Goal: Task Accomplishment & Management: Manage account settings

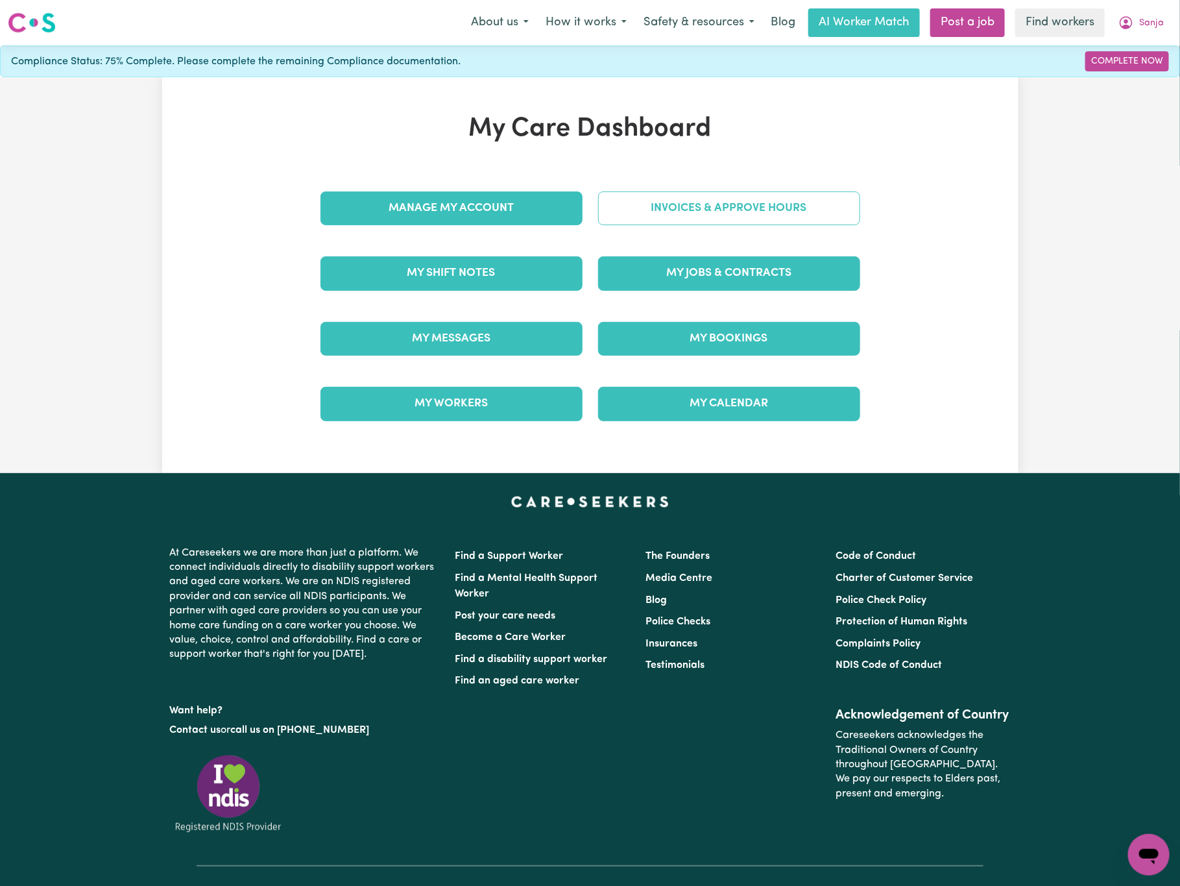
click at [718, 218] on link "Invoices & Approve Hours" at bounding box center [729, 208] width 262 height 34
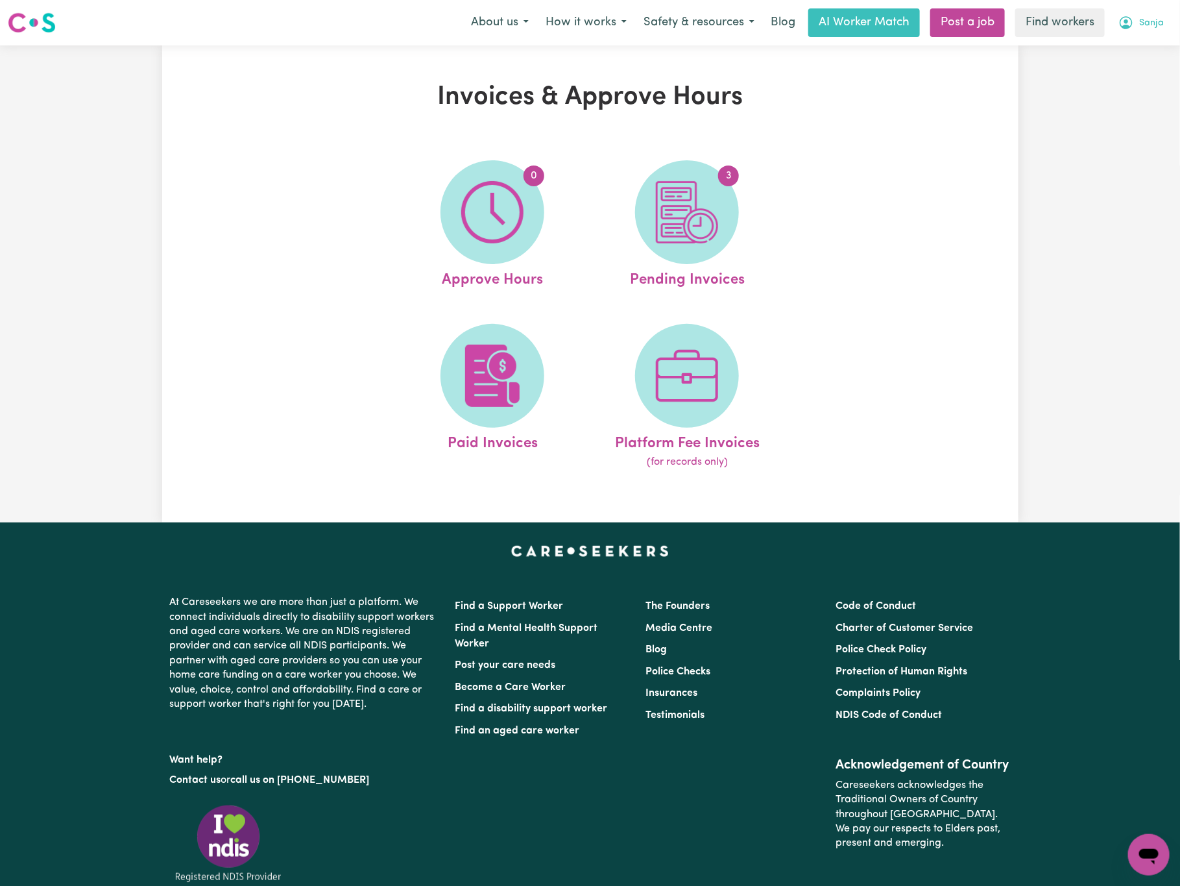
click at [1145, 27] on span "Sanja" at bounding box center [1152, 23] width 25 height 14
click at [1132, 53] on link "My Dashboard" at bounding box center [1121, 50] width 103 height 25
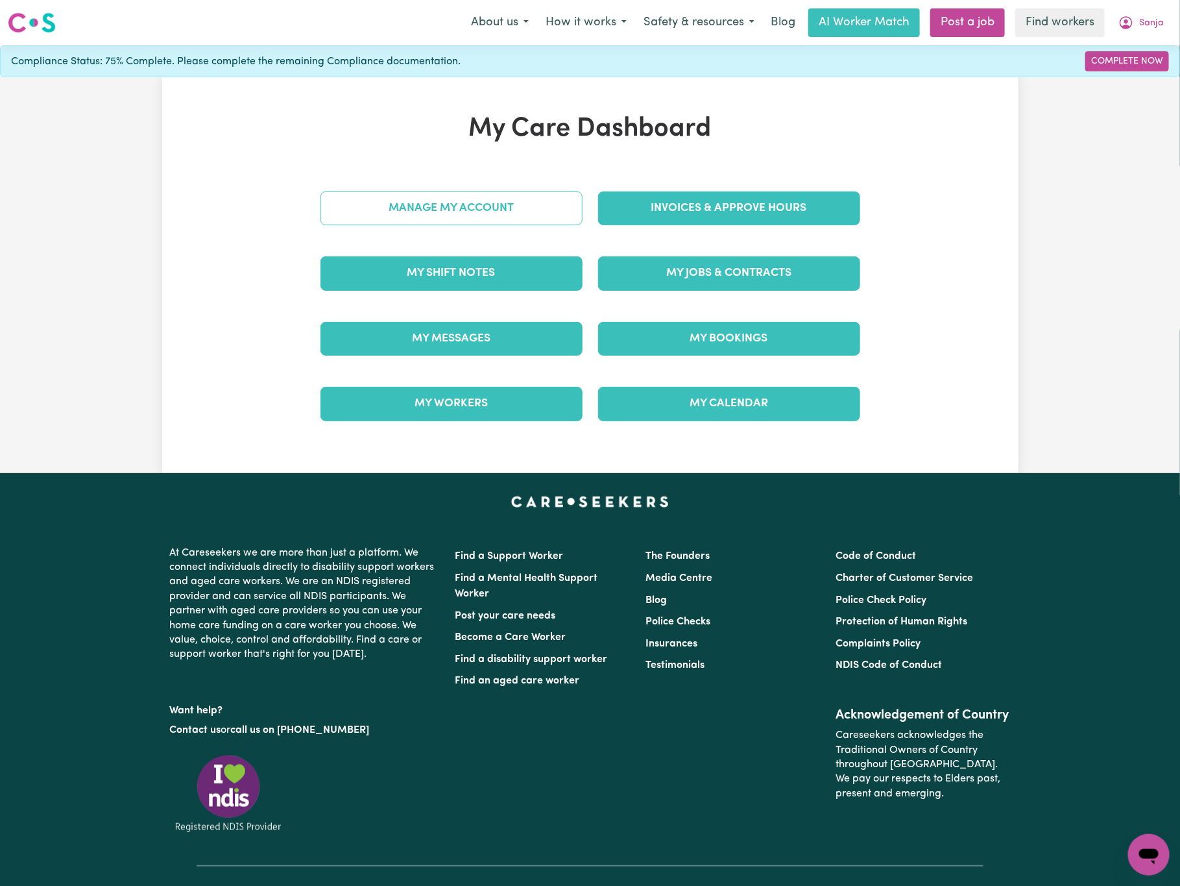
click at [559, 204] on link "Manage My Account" at bounding box center [452, 208] width 262 height 34
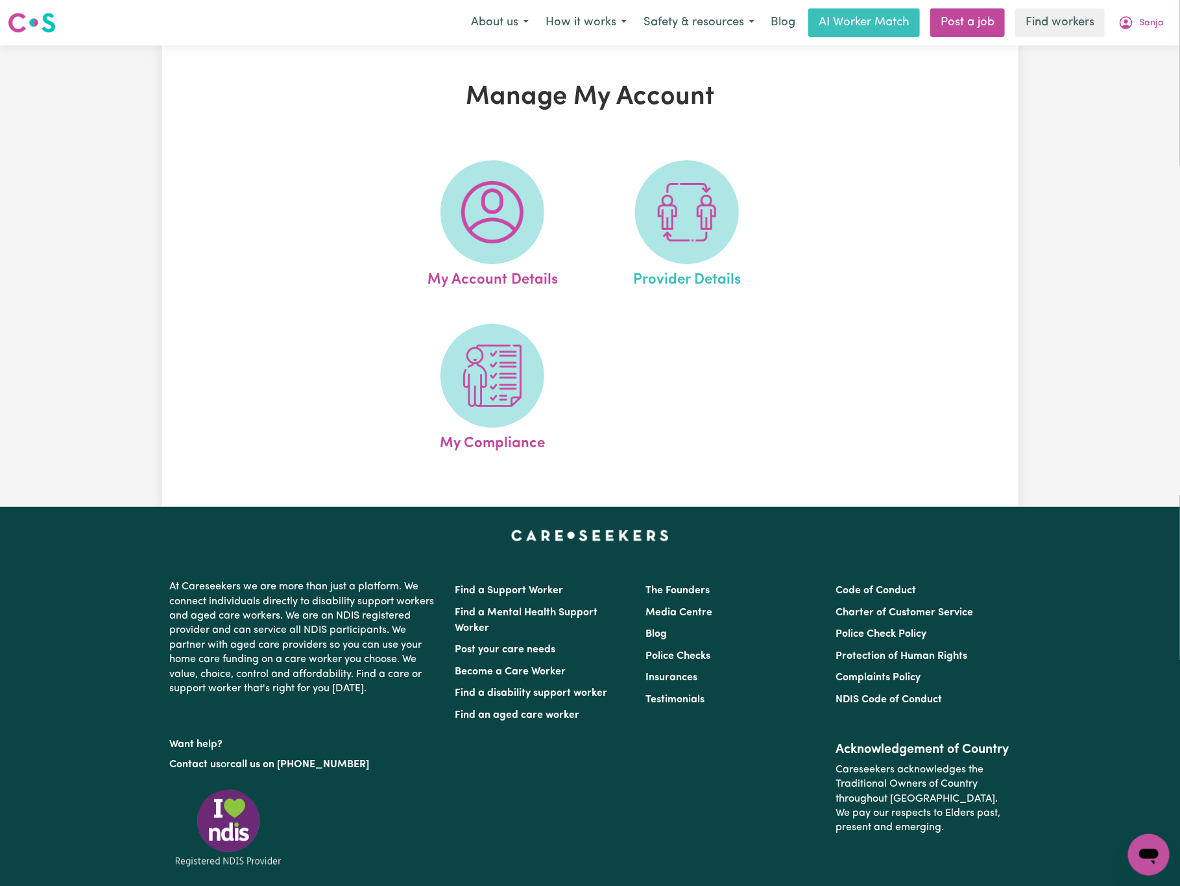
click at [746, 217] on link "Provider Details" at bounding box center [687, 225] width 187 height 131
select select "NDIS_FUNDING_PLAN_MANAGED"
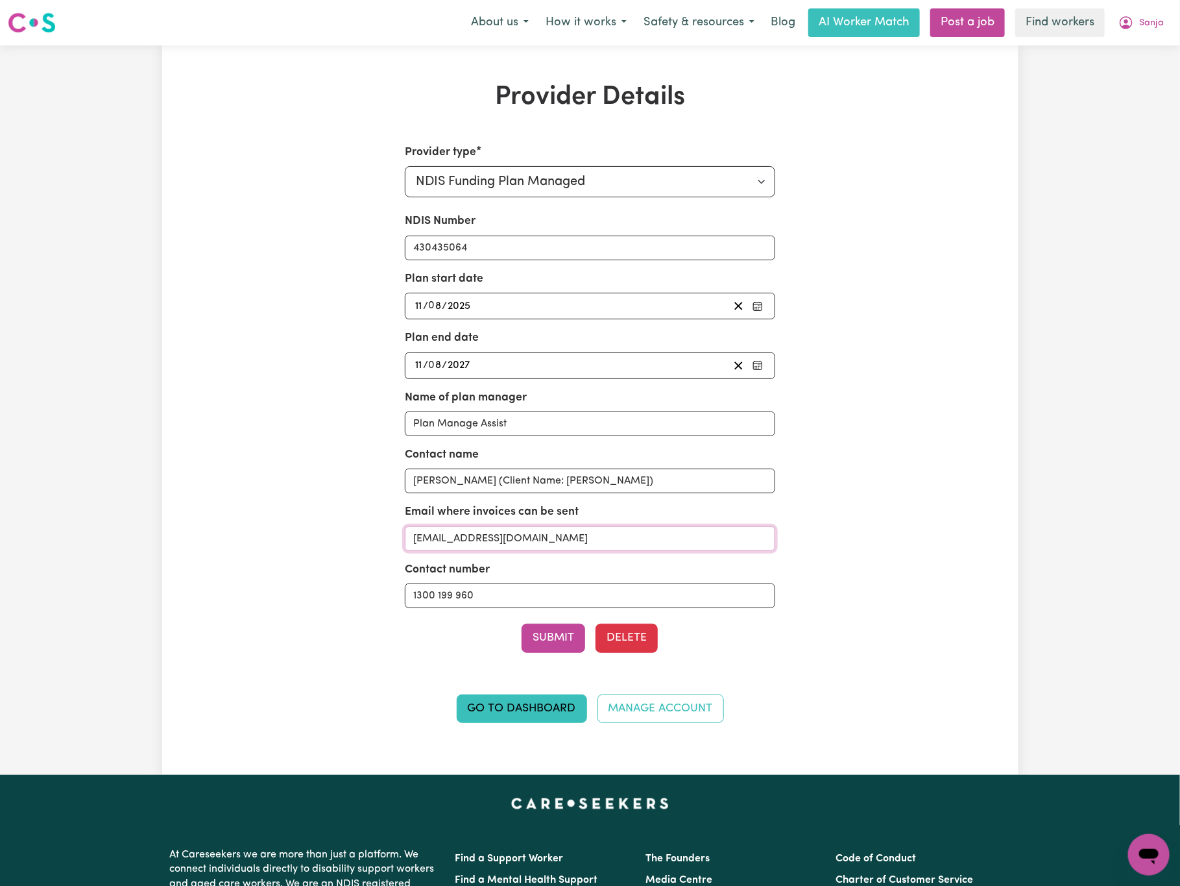
drag, startPoint x: 627, startPoint y: 538, endPoint x: 376, endPoint y: 533, distance: 250.5
click at [376, 533] on div "Provider type Select your provider type... Privately Aged Care / Home Care Pack…" at bounding box center [591, 441] width 556 height 594
click at [1156, 23] on span "Sanja" at bounding box center [1152, 23] width 25 height 14
click at [1155, 41] on link "My Dashboard" at bounding box center [1121, 50] width 103 height 25
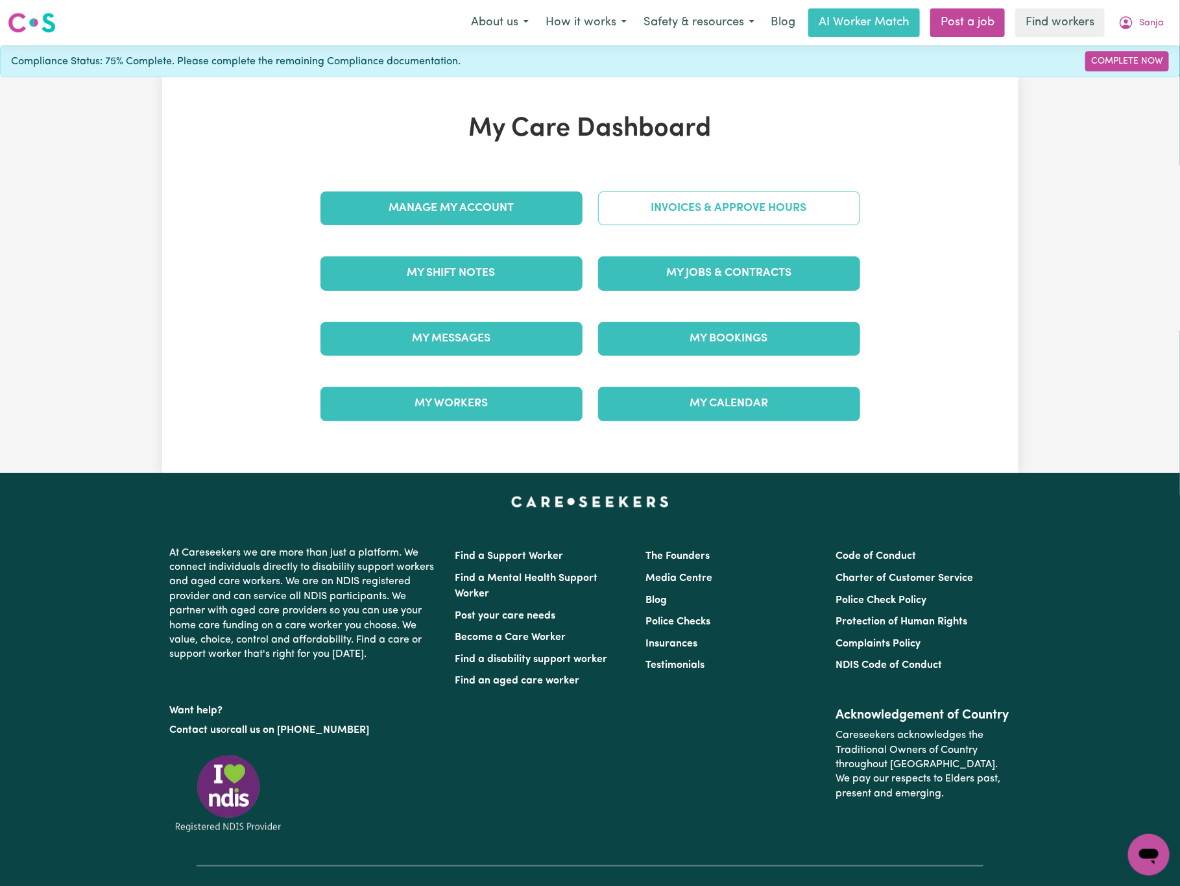
click at [837, 209] on link "Invoices & Approve Hours" at bounding box center [729, 208] width 262 height 34
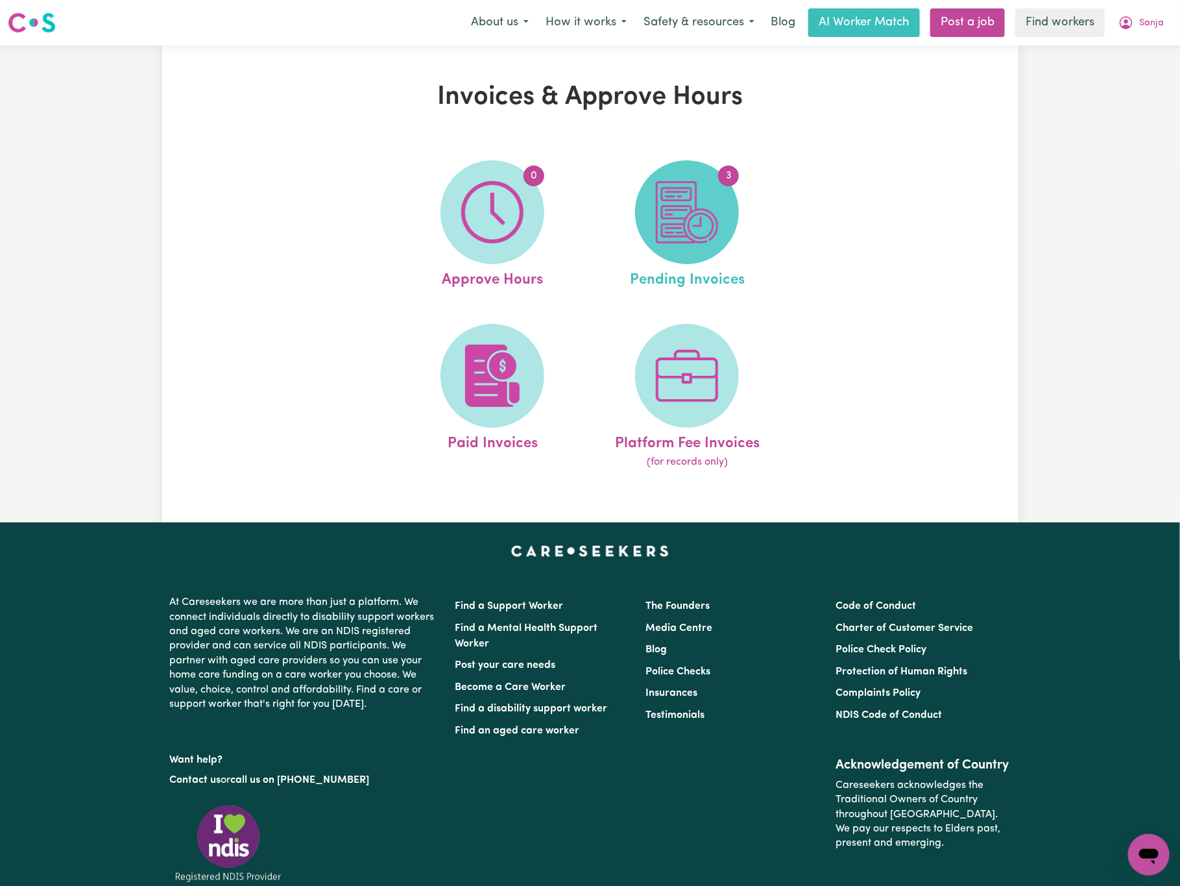
click at [701, 213] on img at bounding box center [687, 212] width 62 height 62
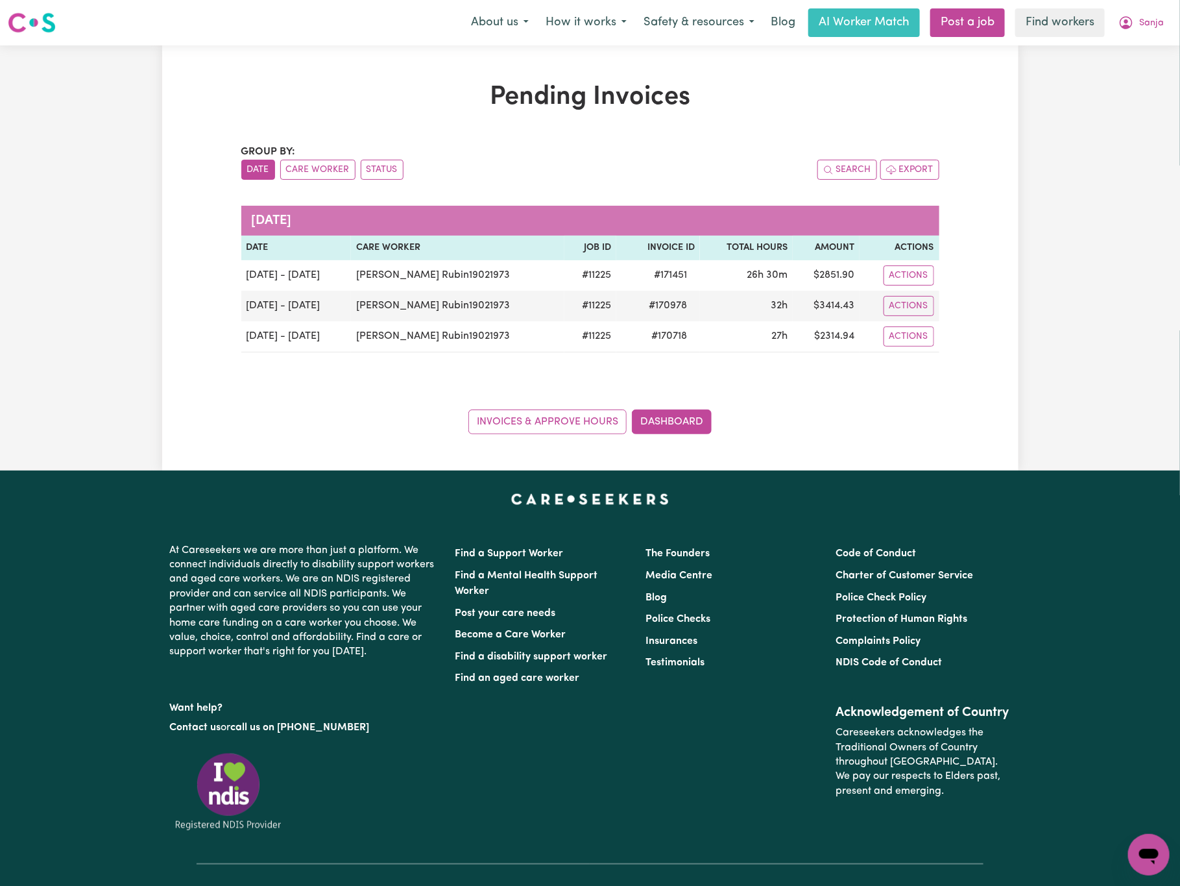
drag, startPoint x: 211, startPoint y: 404, endPoint x: 406, endPoint y: 374, distance: 196.9
click at [211, 404] on div "Pending Invoices Group by: Date Care Worker Status Search Export [DATE] Date Ca…" at bounding box center [590, 258] width 857 height 352
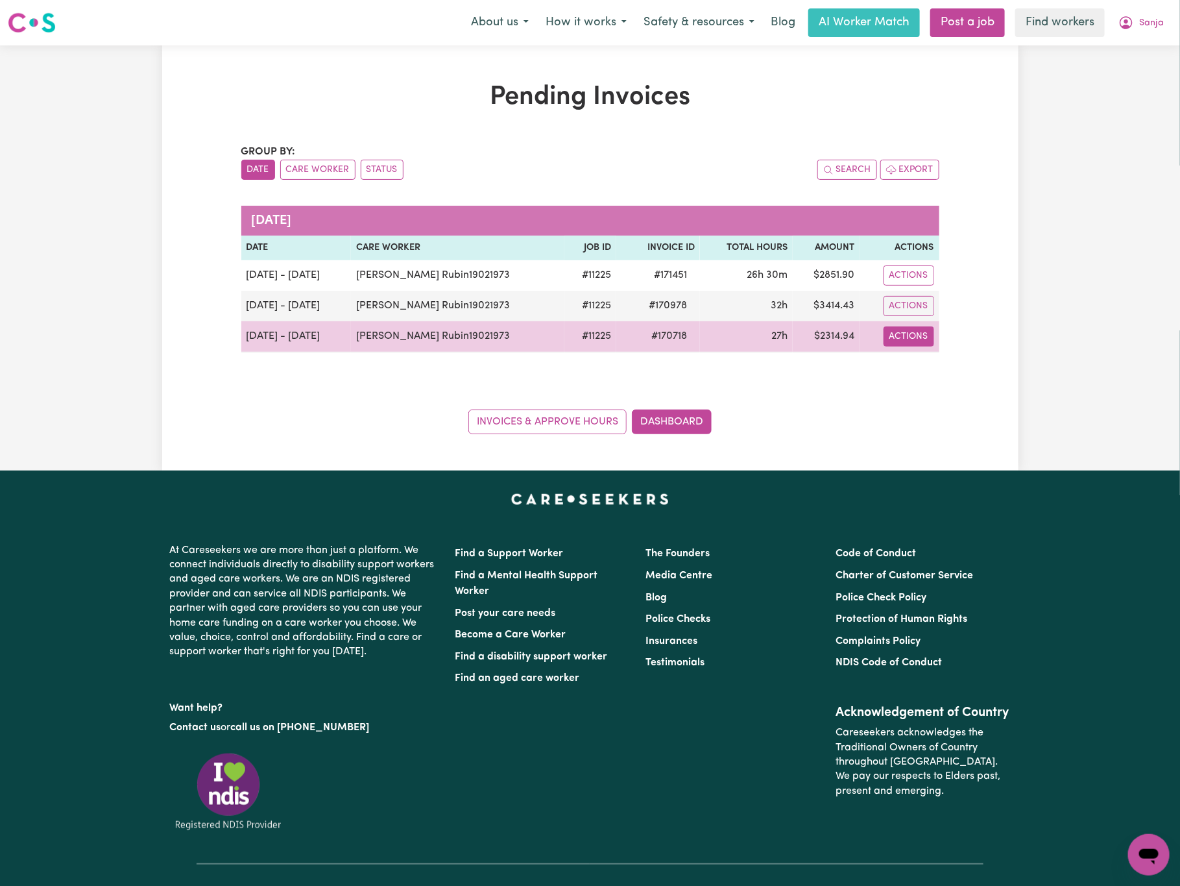
click at [917, 286] on button "Actions" at bounding box center [909, 275] width 51 height 20
click at [918, 361] on link "Download Invoice" at bounding box center [950, 367] width 119 height 26
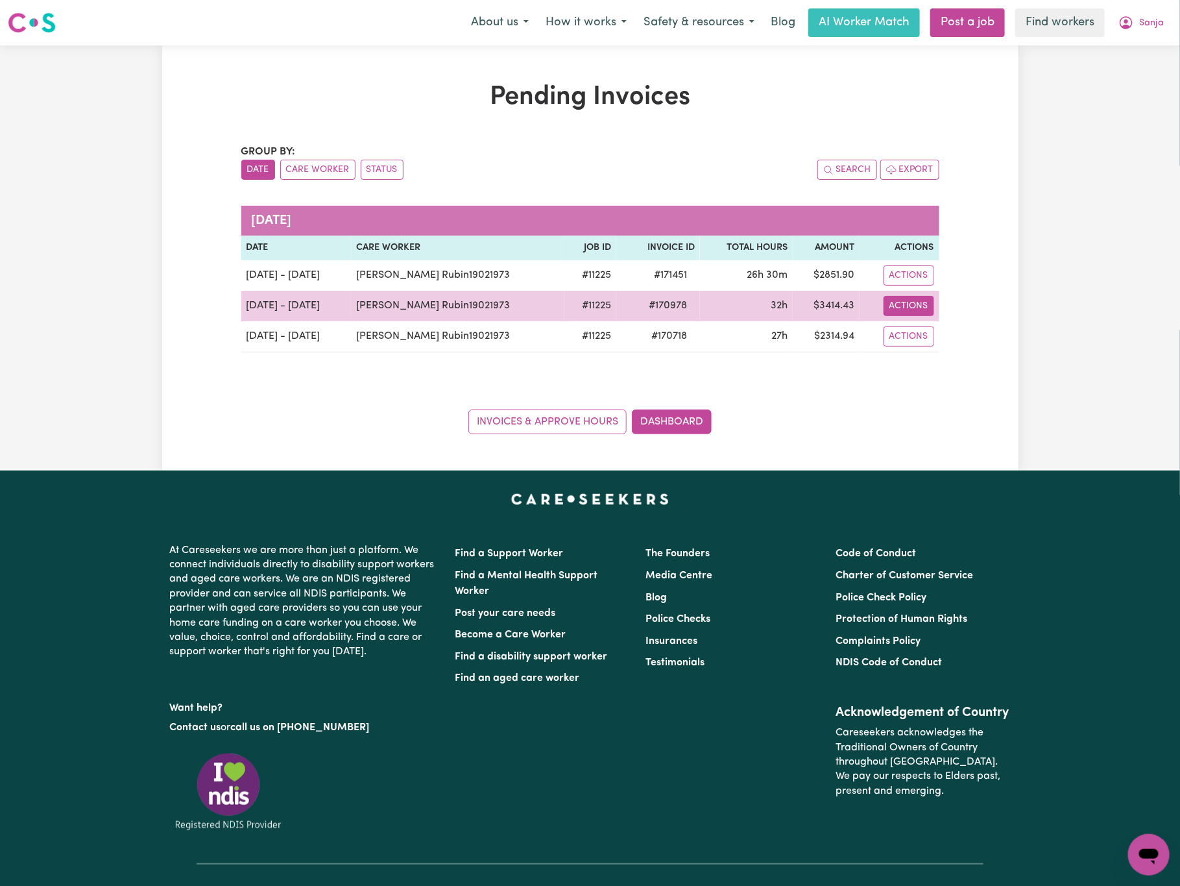
click at [921, 286] on button "Actions" at bounding box center [909, 275] width 51 height 20
click at [941, 336] on link "Download Invoice" at bounding box center [950, 337] width 119 height 26
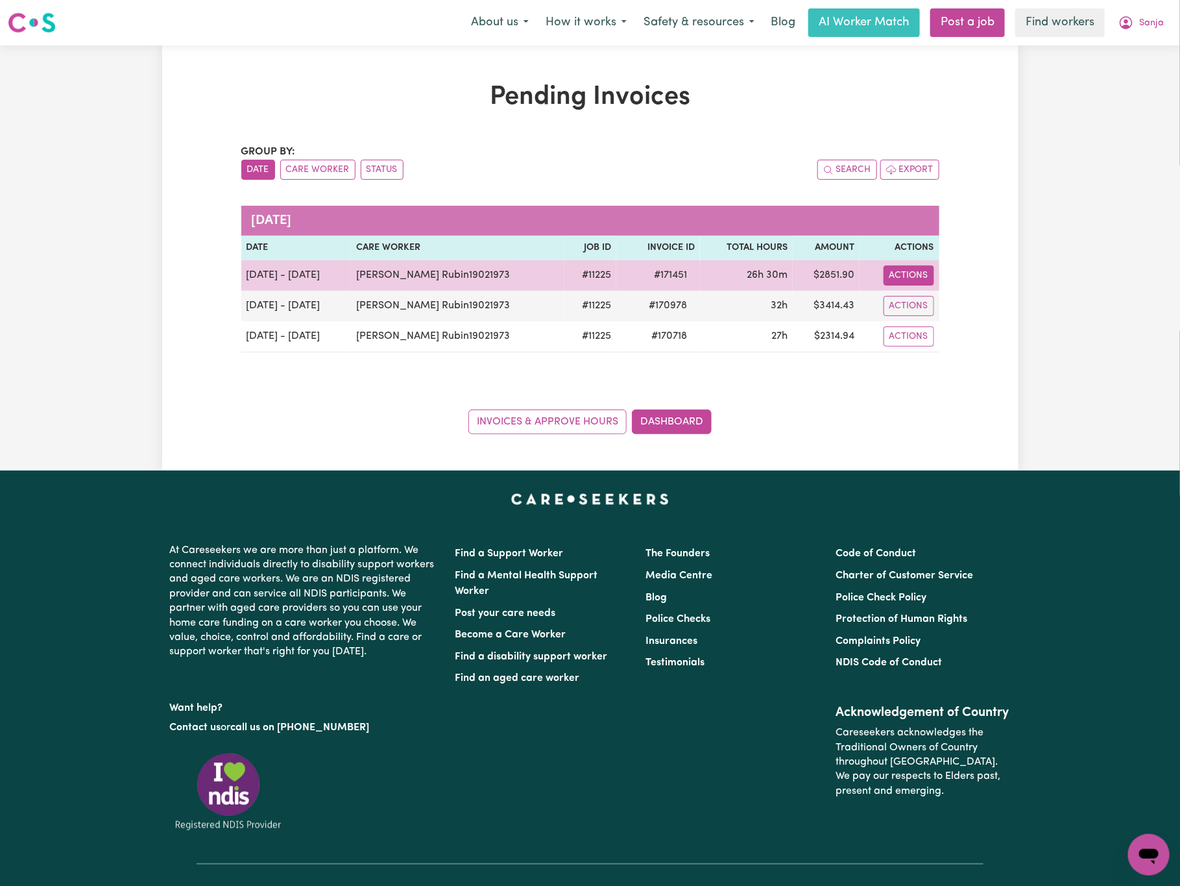
click at [921, 282] on button "Actions" at bounding box center [909, 275] width 51 height 20
click at [927, 297] on link "Download Invoice" at bounding box center [950, 306] width 119 height 26
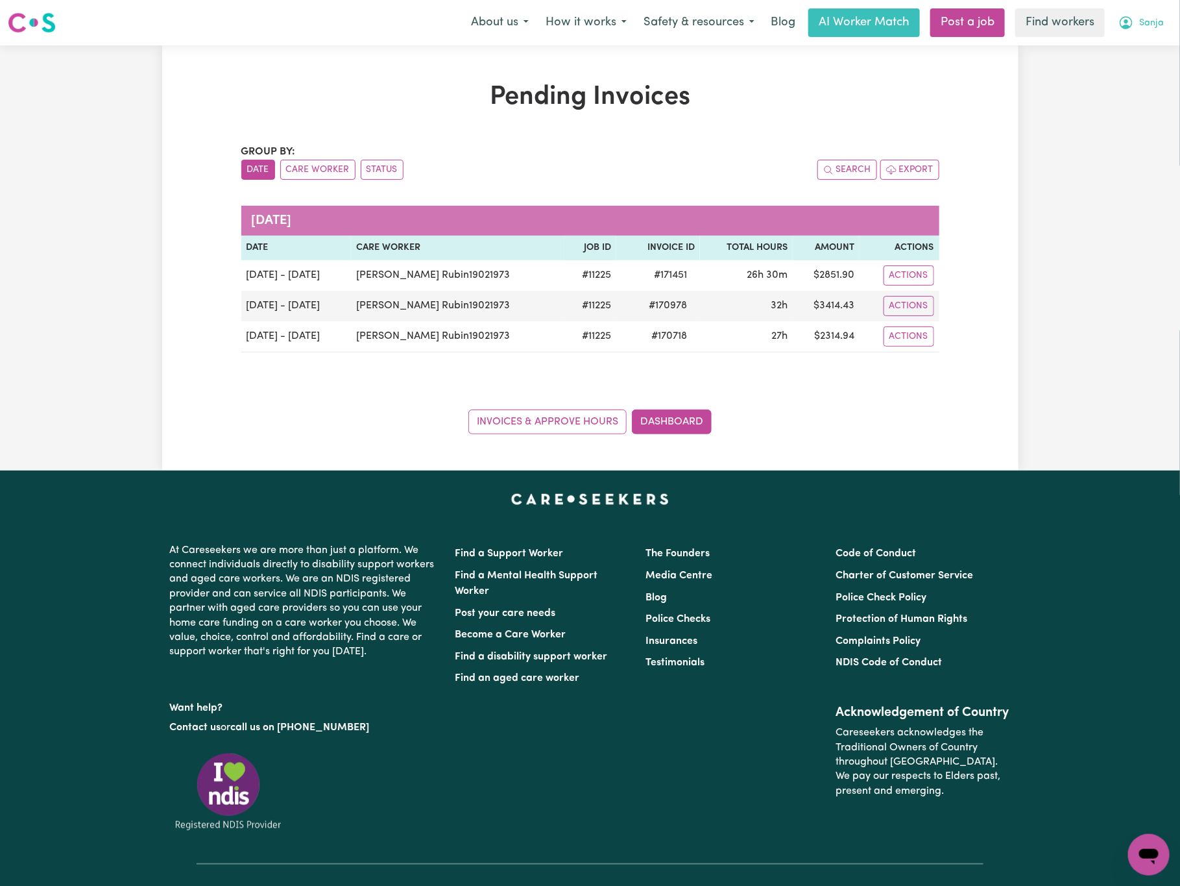
click at [1136, 19] on button "Sanja" at bounding box center [1141, 22] width 62 height 27
click at [1124, 40] on link "My Dashboard" at bounding box center [1121, 50] width 103 height 25
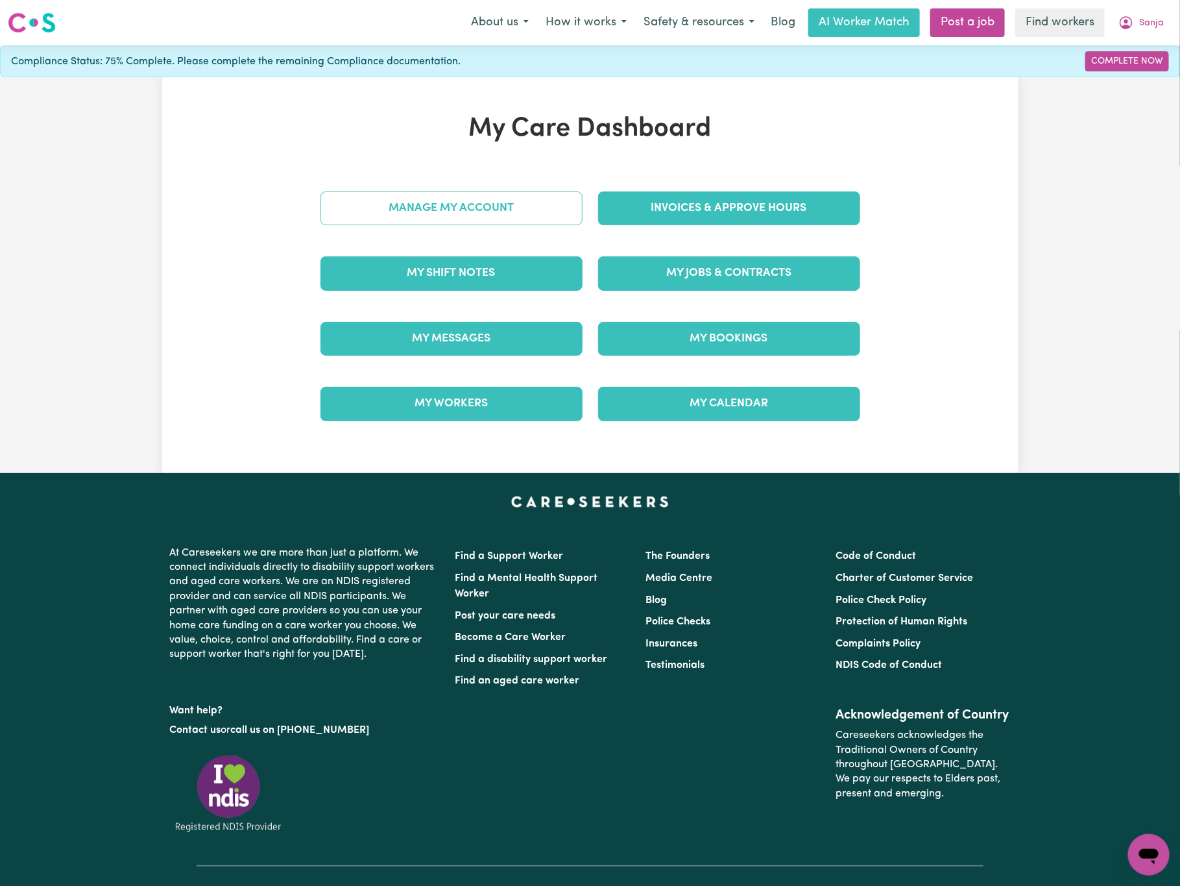
click at [540, 201] on link "Manage My Account" at bounding box center [452, 208] width 262 height 34
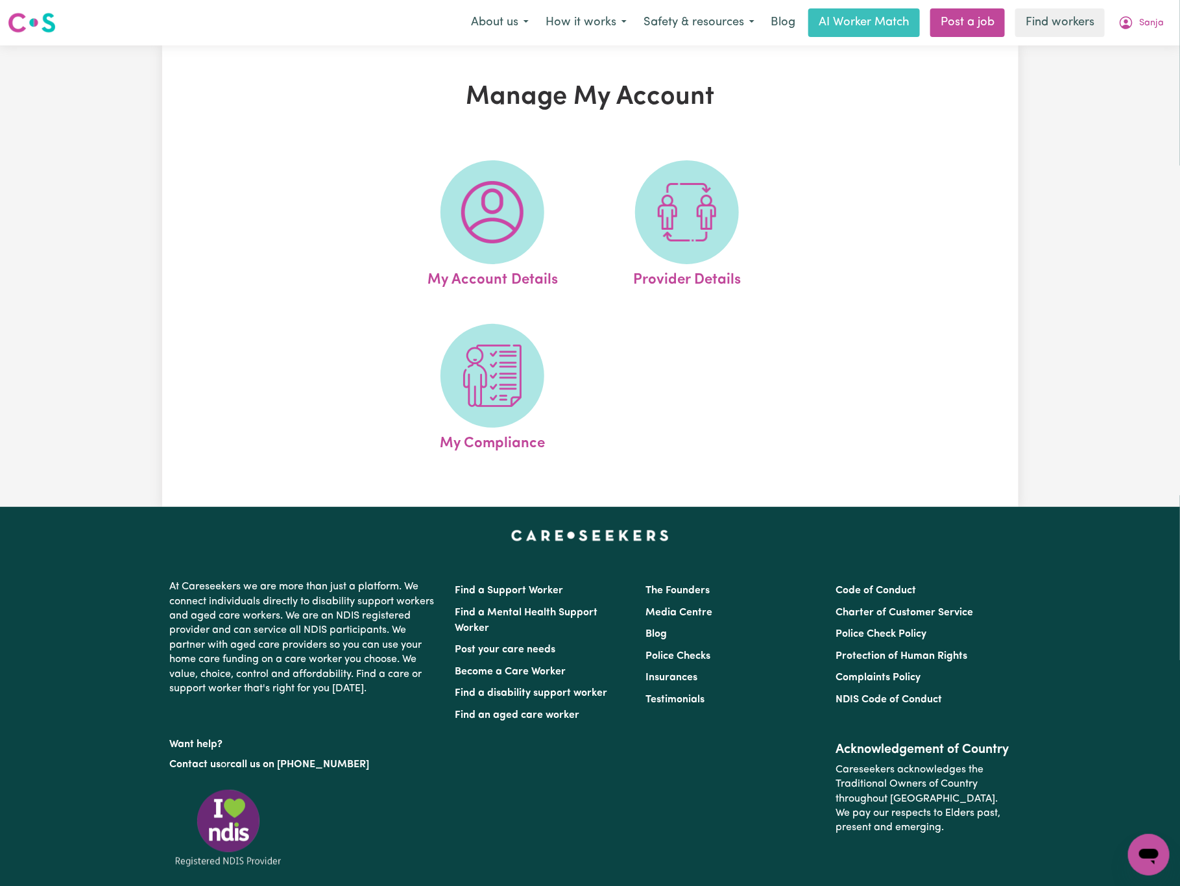
click at [763, 225] on link "Provider Details" at bounding box center [687, 225] width 187 height 131
select select "NDIS_FUNDING_PLAN_MANAGED"
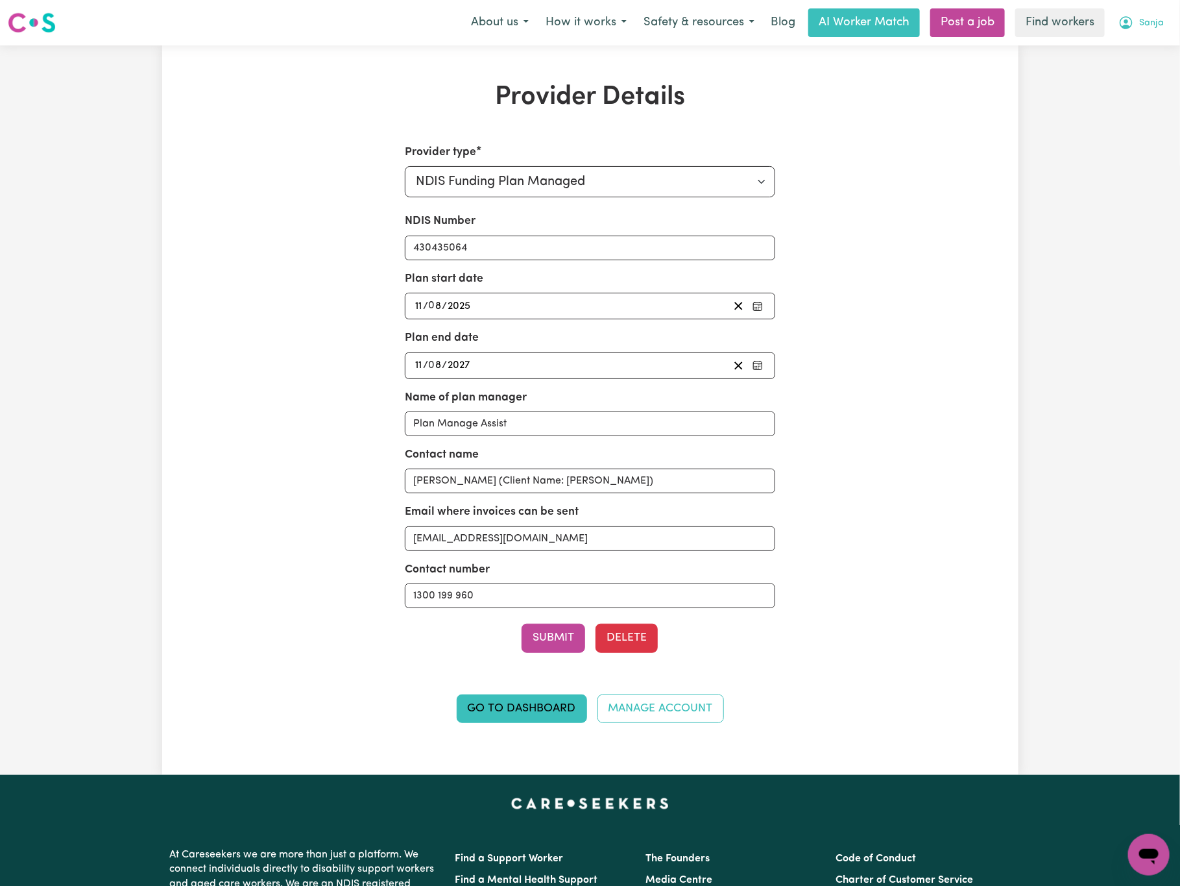
click at [1143, 26] on span "Sanja" at bounding box center [1152, 23] width 25 height 14
click at [1143, 73] on link "Logout" at bounding box center [1121, 74] width 103 height 25
